Goal: Feedback & Contribution: Submit feedback/report problem

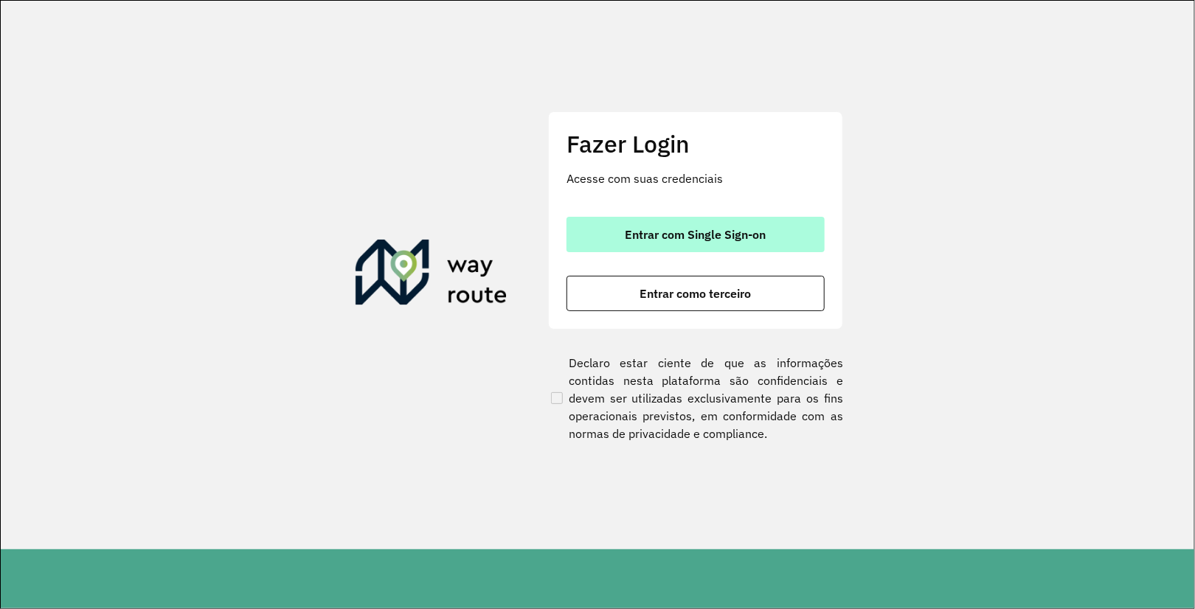
click at [653, 244] on button "Entrar com Single Sign-on" at bounding box center [695, 234] width 258 height 35
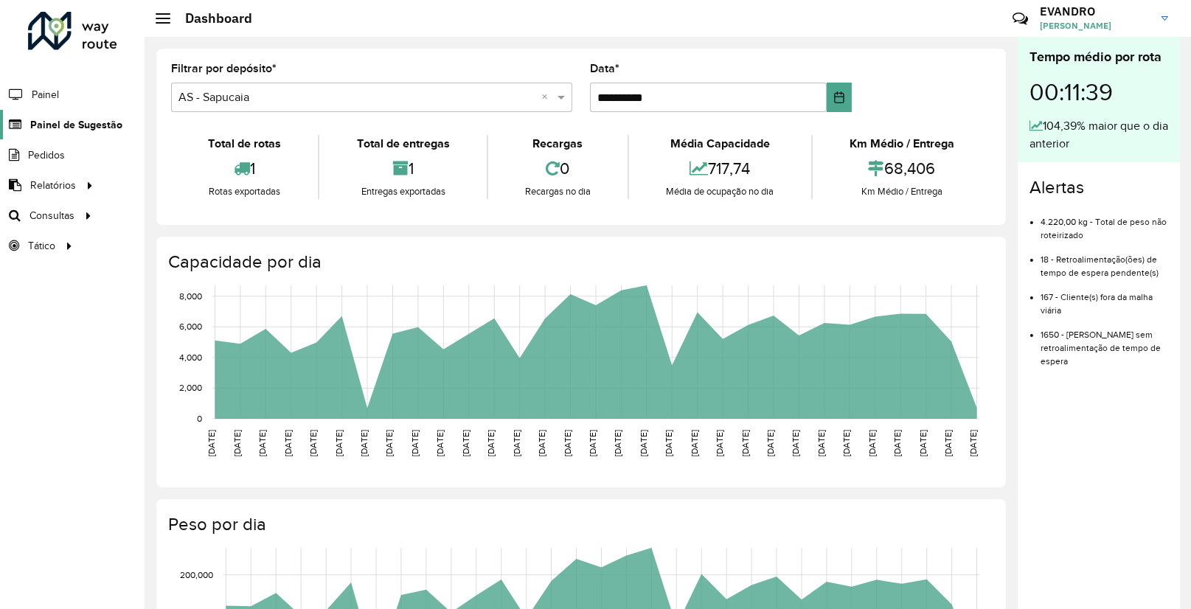
click at [60, 111] on link "Painel de Sugestão" at bounding box center [61, 125] width 122 height 30
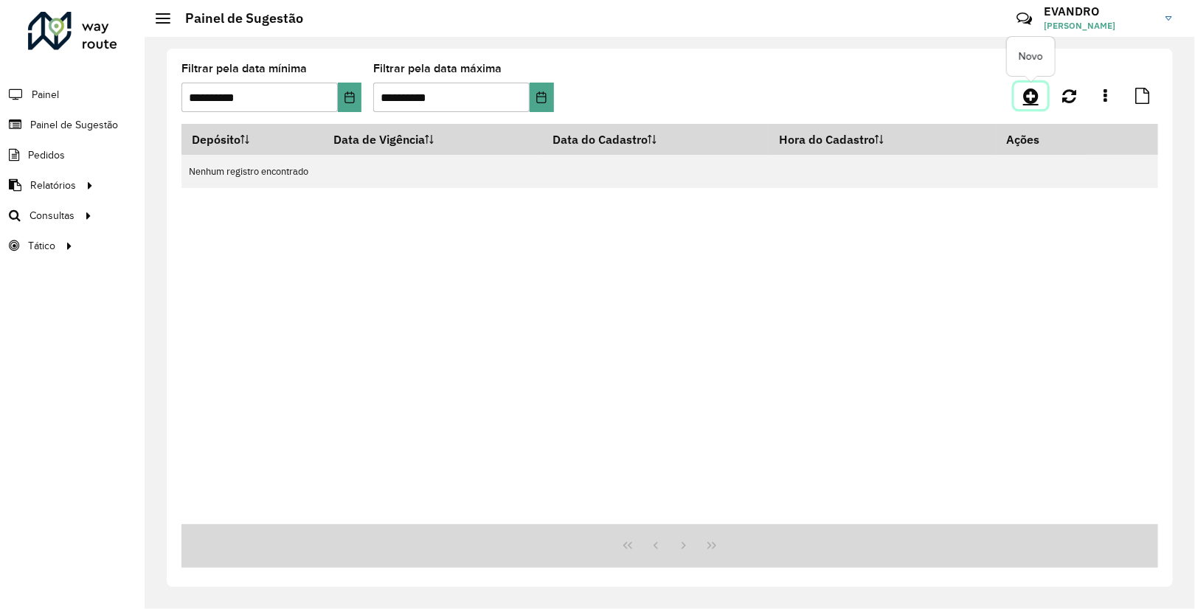
click at [1033, 100] on icon at bounding box center [1030, 96] width 15 height 18
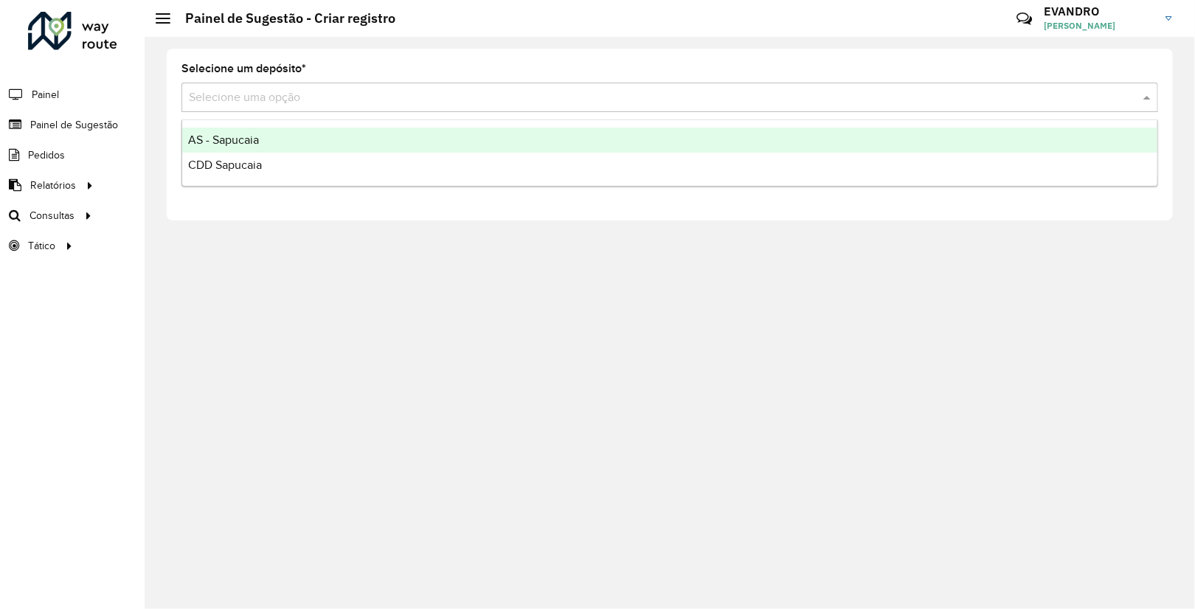
click at [330, 107] on div "Selecione uma opção" at bounding box center [669, 98] width 976 height 30
click at [275, 133] on div "AS - Sapucaia" at bounding box center [669, 140] width 975 height 25
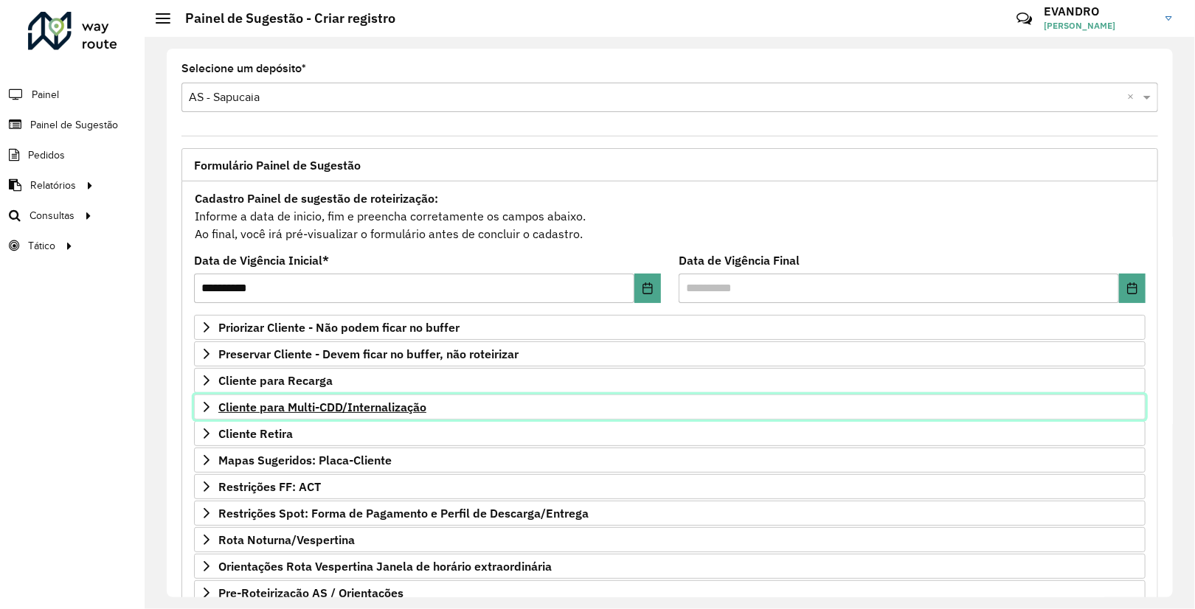
click at [381, 417] on link "Cliente para Multi-CDD/Internalização" at bounding box center [669, 407] width 951 height 25
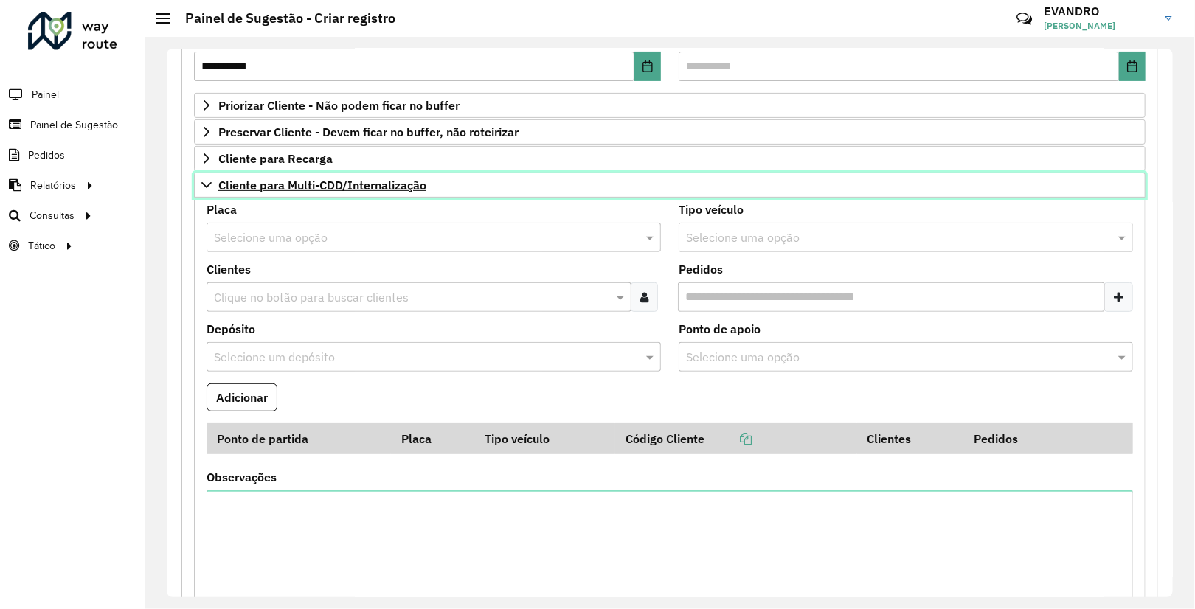
scroll to position [223, 0]
click at [305, 178] on span "Cliente para Multi-CDD/Internalização" at bounding box center [322, 184] width 208 height 12
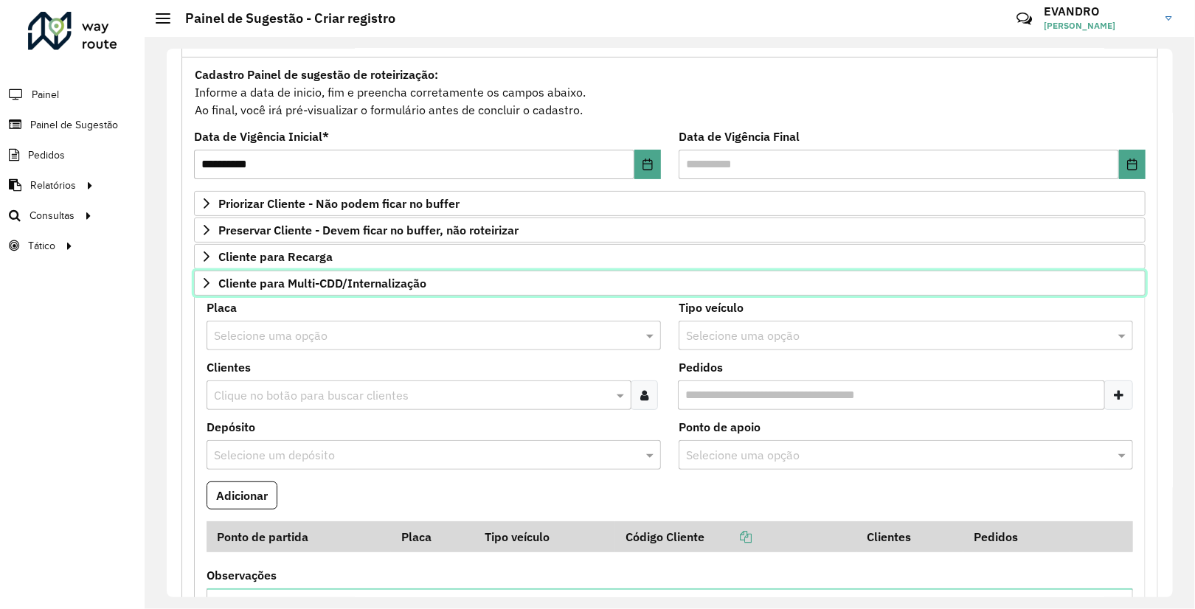
scroll to position [123, 0]
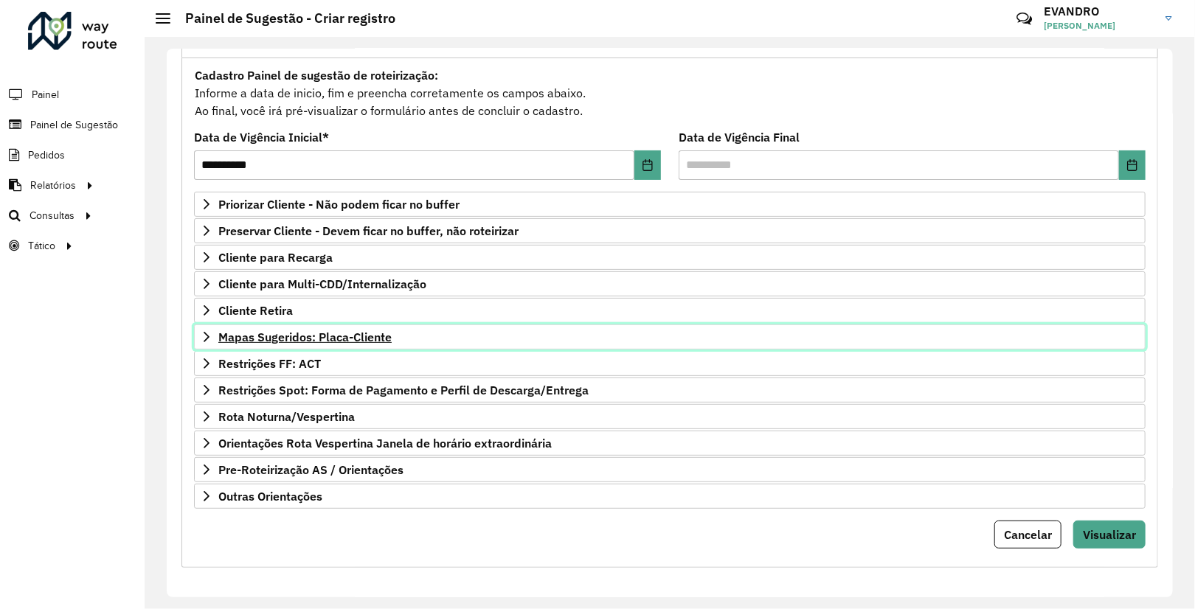
click at [347, 331] on span "Mapas Sugeridos: Placa-Cliente" at bounding box center [304, 337] width 173 height 12
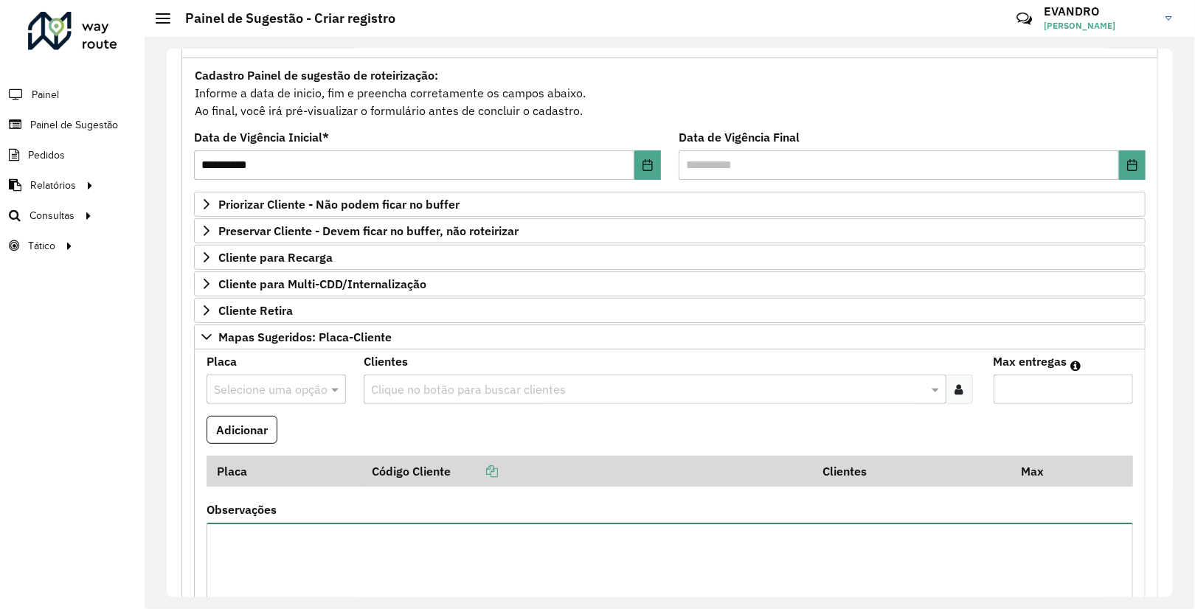
click at [372, 533] on textarea "Observações" at bounding box center [670, 585] width 926 height 125
paste textarea "**********"
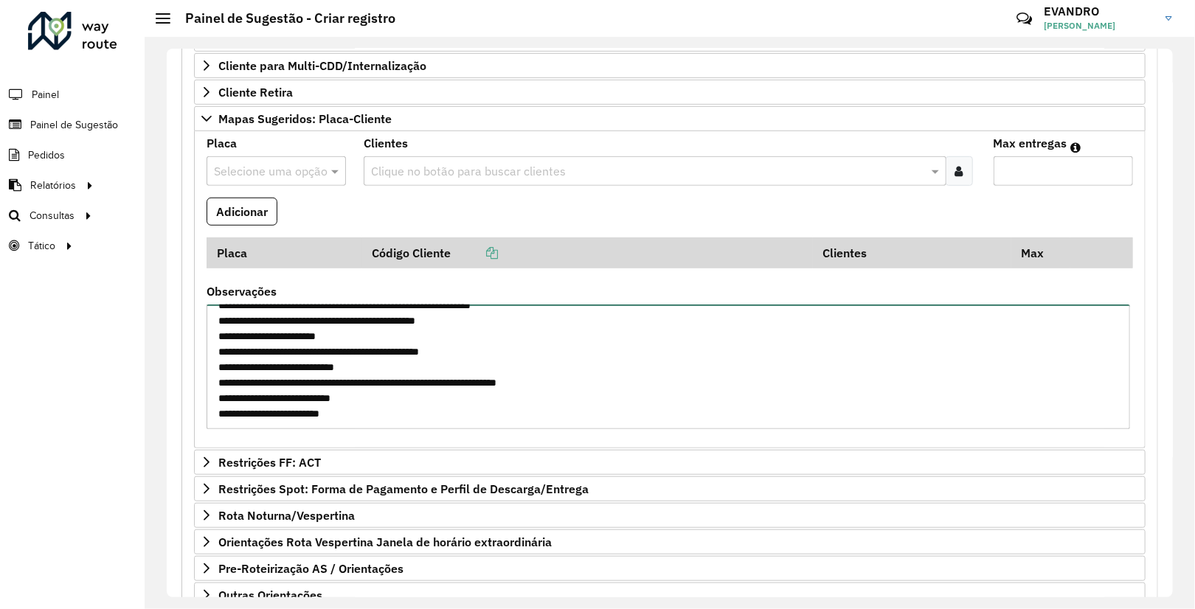
scroll to position [441, 0]
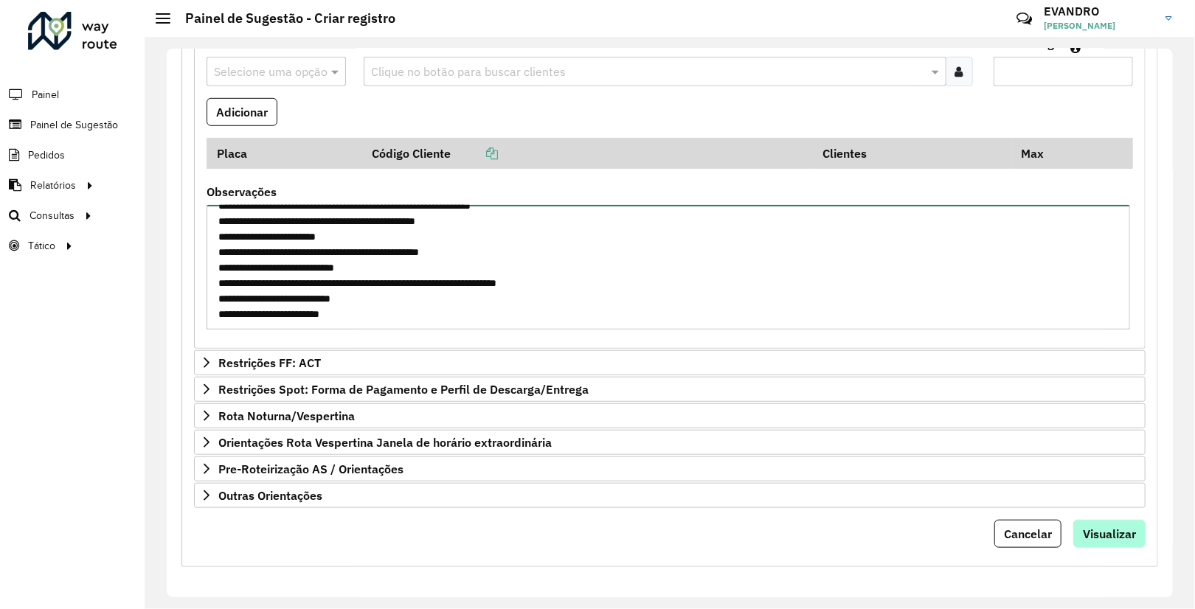
type textarea "**********"
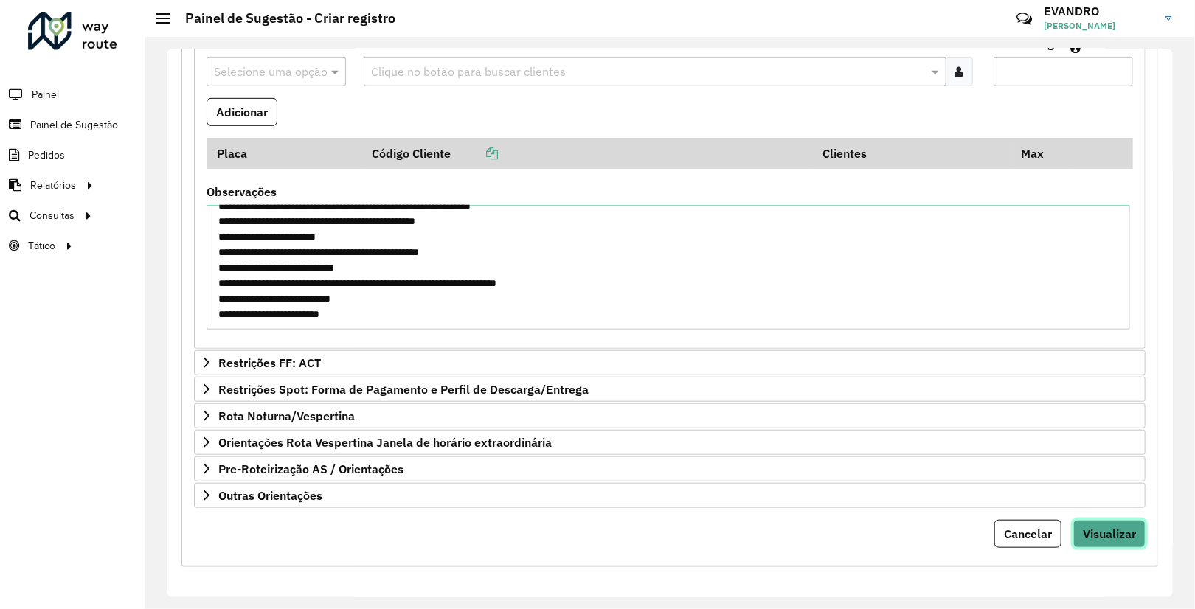
click at [1097, 541] on button "Visualizar" at bounding box center [1109, 534] width 72 height 28
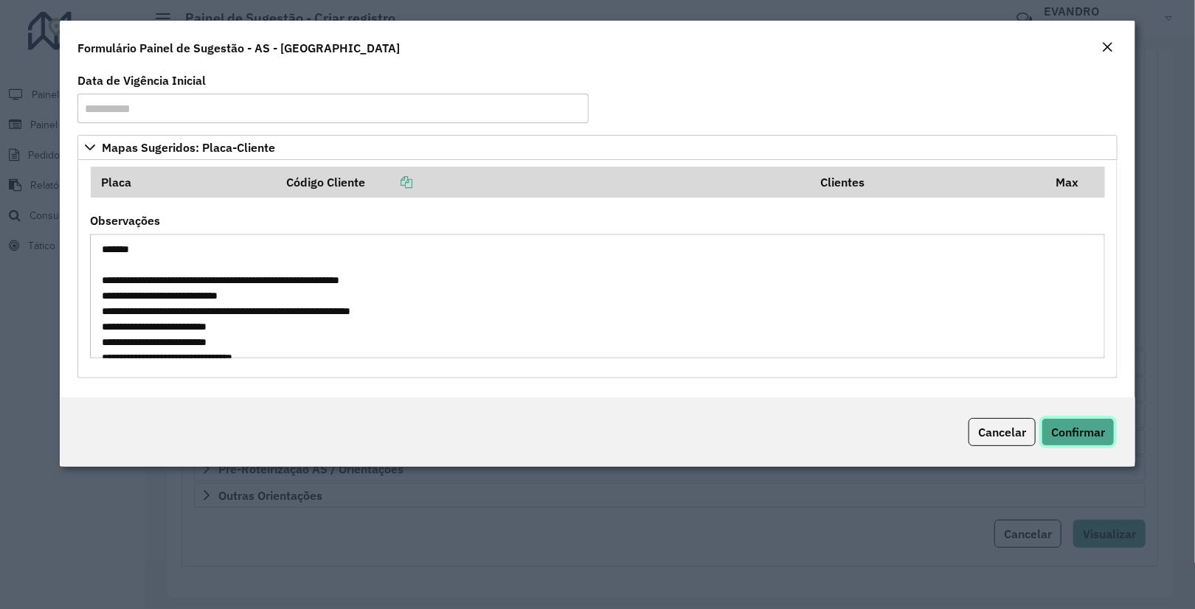
click at [1068, 430] on span "Confirmar" at bounding box center [1078, 432] width 54 height 15
